Goal: Transaction & Acquisition: Purchase product/service

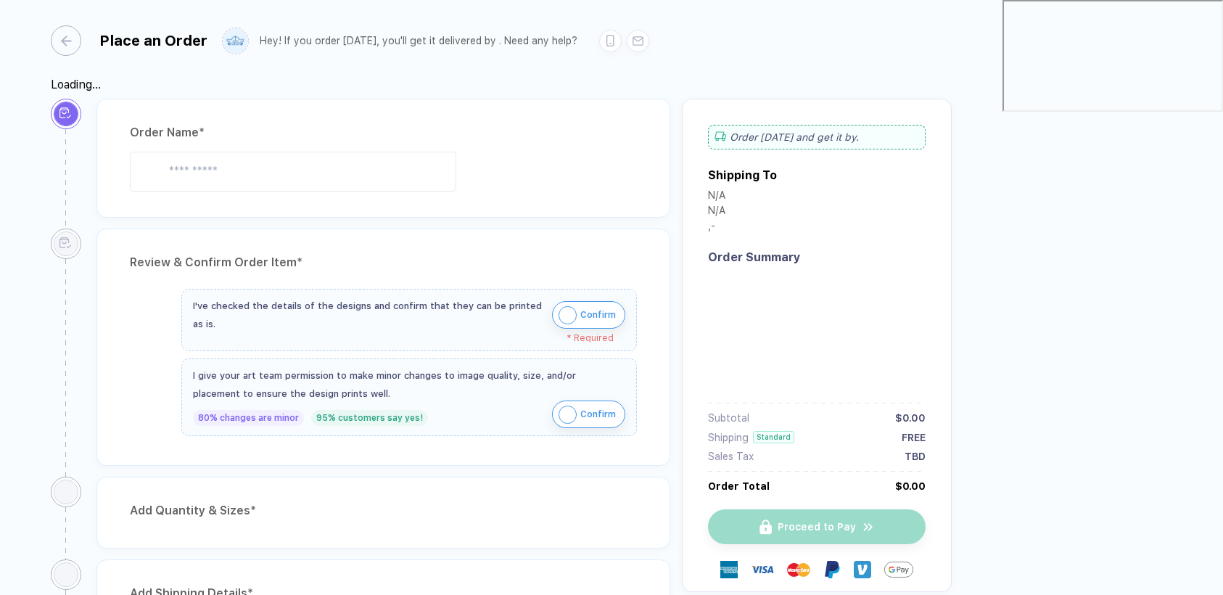
type input "********"
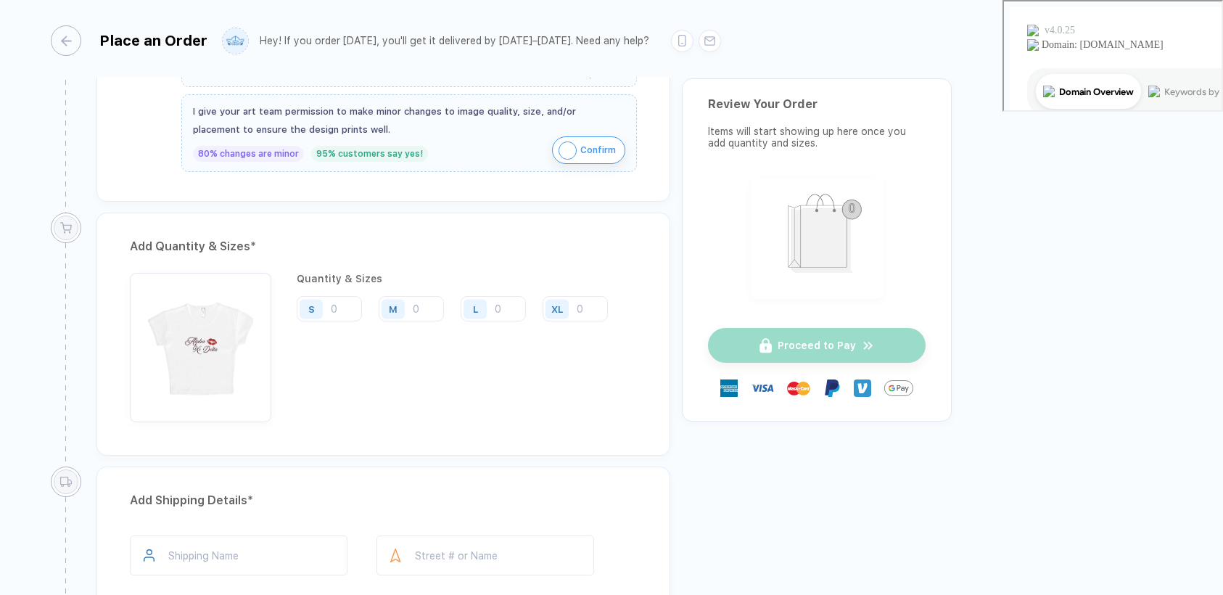
scroll to position [653, 0]
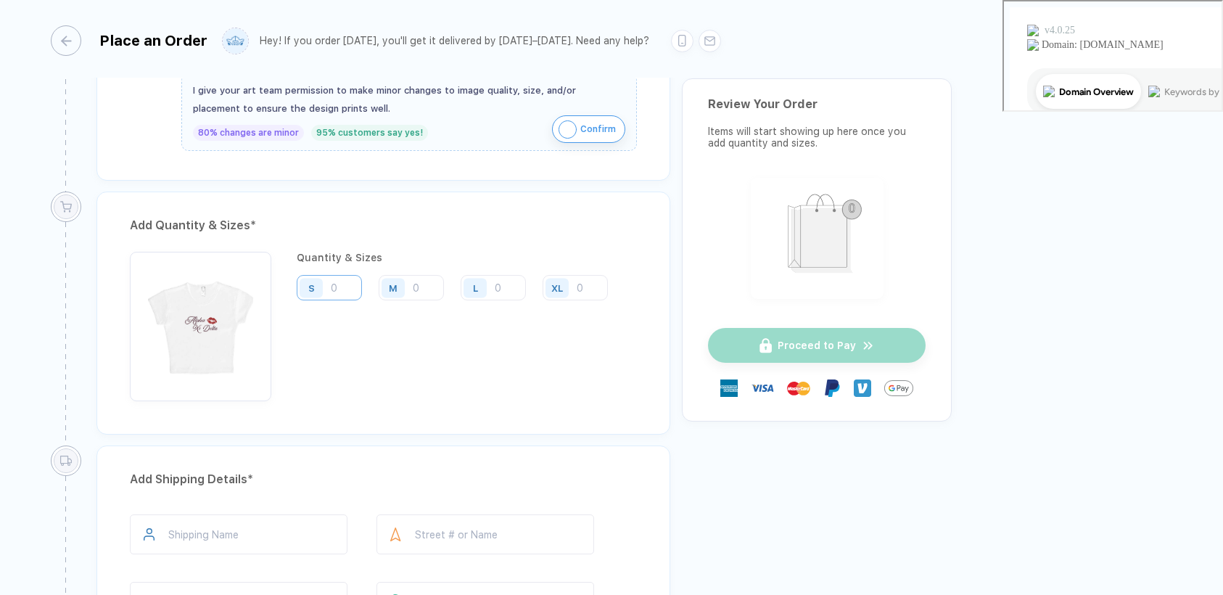
click at [348, 281] on input "number" at bounding box center [329, 287] width 65 height 25
click at [429, 282] on input "number" at bounding box center [411, 287] width 65 height 25
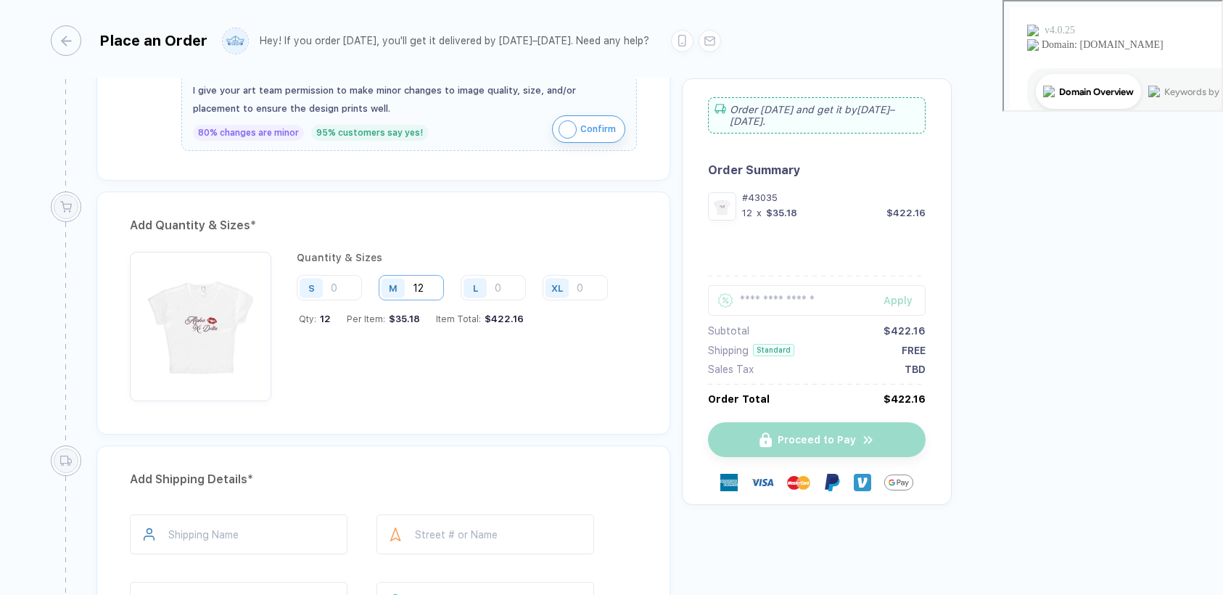
click at [429, 281] on input "12" at bounding box center [411, 287] width 65 height 25
click at [426, 281] on input "12" at bounding box center [411, 287] width 65 height 25
type input "12"
click at [342, 275] on input "number" at bounding box center [329, 287] width 65 height 25
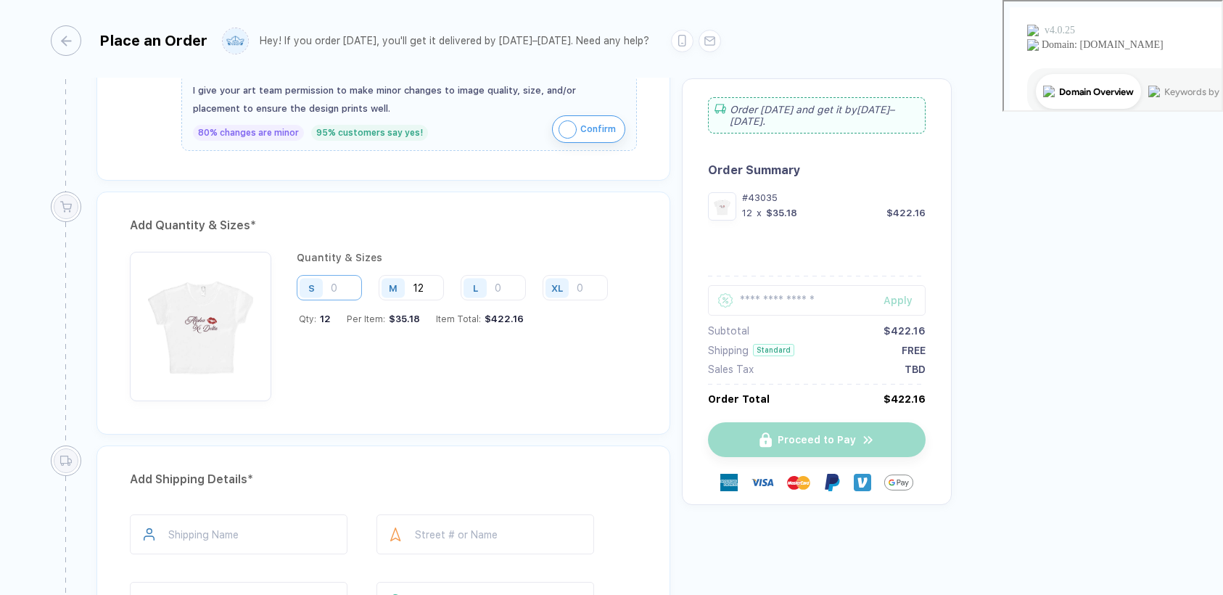
click at [342, 275] on input "number" at bounding box center [329, 287] width 65 height 25
type input "3"
click at [431, 282] on input "12" at bounding box center [411, 287] width 65 height 25
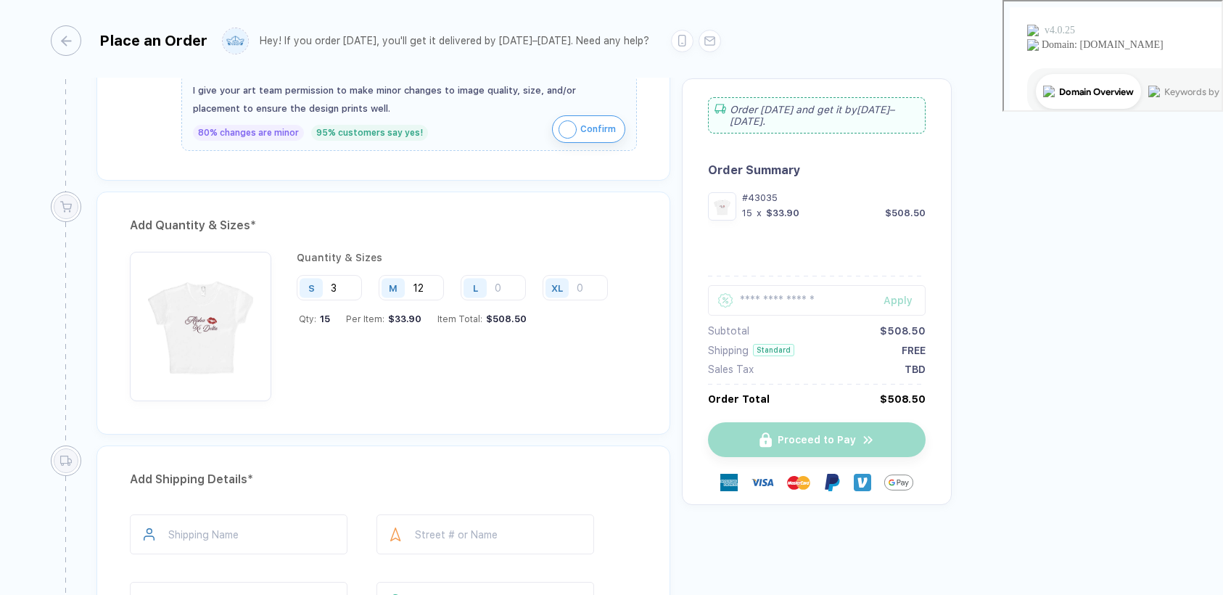
drag, startPoint x: 431, startPoint y: 282, endPoint x: 398, endPoint y: 280, distance: 32.7
click at [398, 280] on div "M 12" at bounding box center [411, 287] width 65 height 25
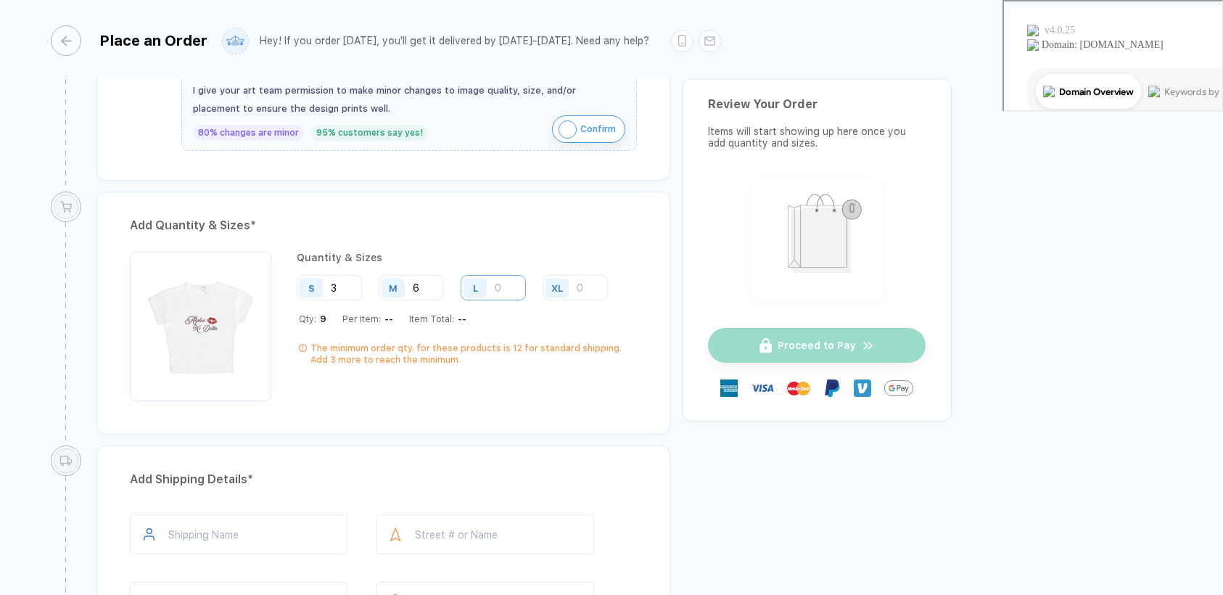
type input "6"
click at [504, 275] on input "number" at bounding box center [492, 287] width 65 height 25
click at [504, 276] on input "number" at bounding box center [492, 287] width 65 height 25
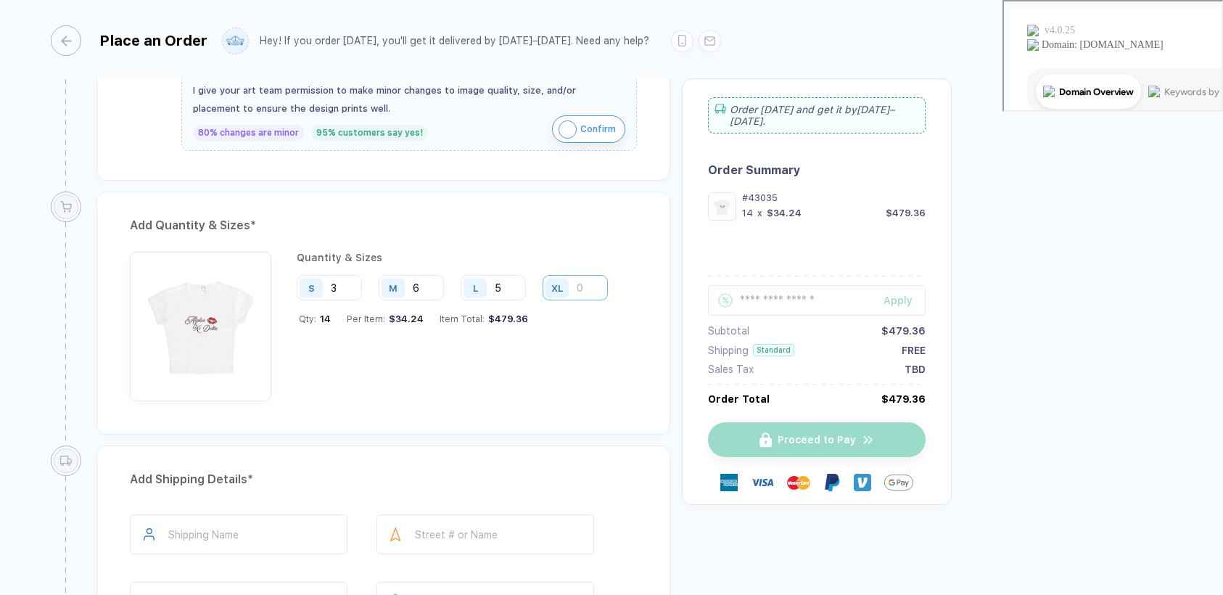
type input "5"
click at [588, 283] on input "number" at bounding box center [574, 287] width 65 height 25
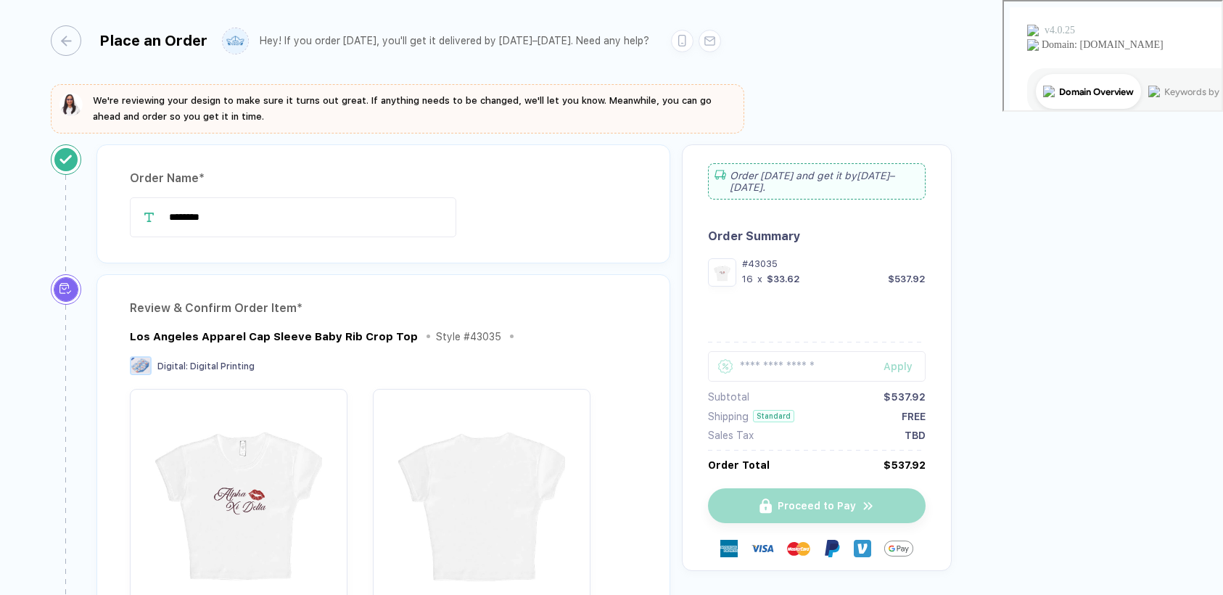
scroll to position [0, 0]
type input "2"
click at [56, 41] on line "button" at bounding box center [58, 41] width 9 height 0
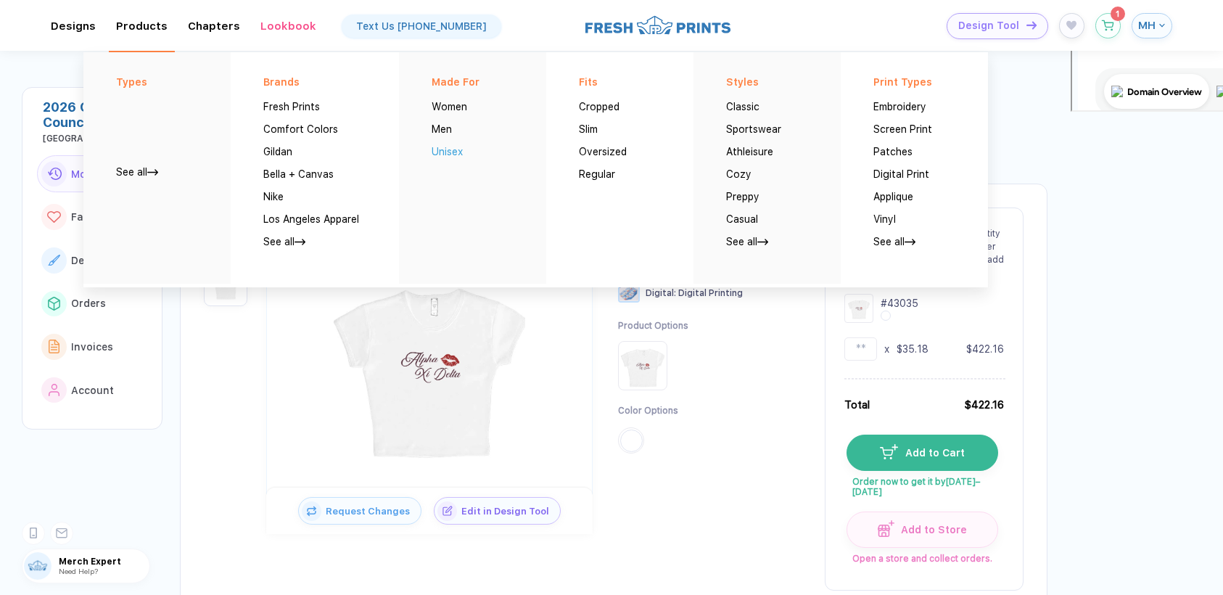
click at [446, 152] on button "Unisex" at bounding box center [446, 146] width 31 height 22
